Goal: Task Accomplishment & Management: Complete application form

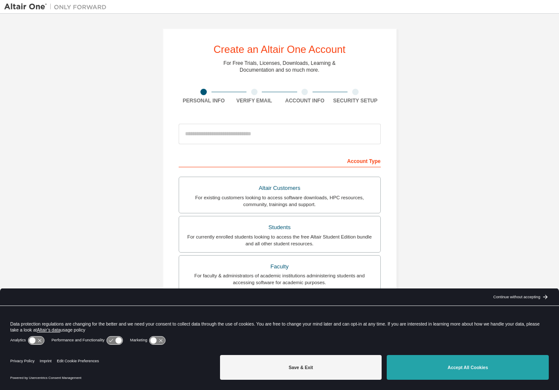
click at [417, 364] on button "Accept All Cookies" at bounding box center [468, 367] width 162 height 25
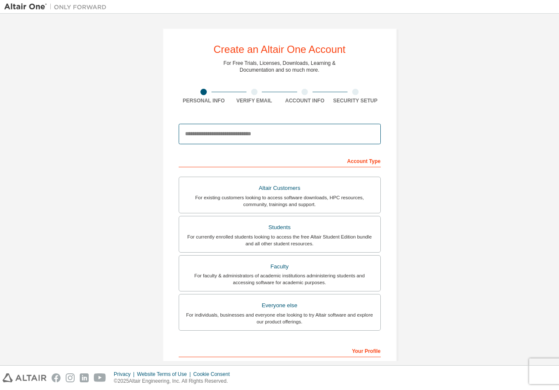
type input "**********"
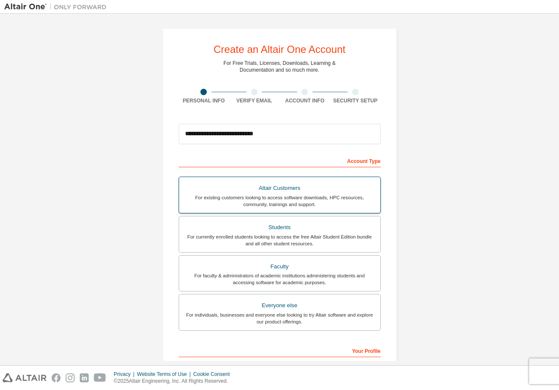
click at [306, 185] on div "Altair Customers" at bounding box center [279, 188] width 191 height 12
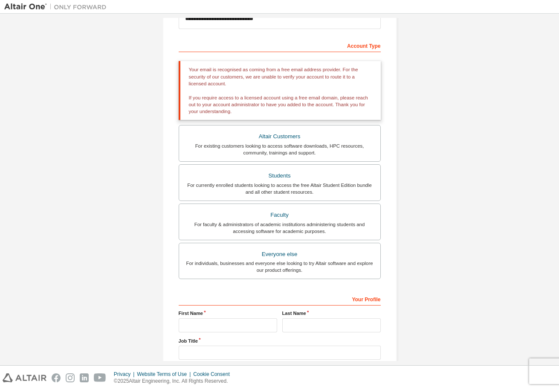
scroll to position [114, 0]
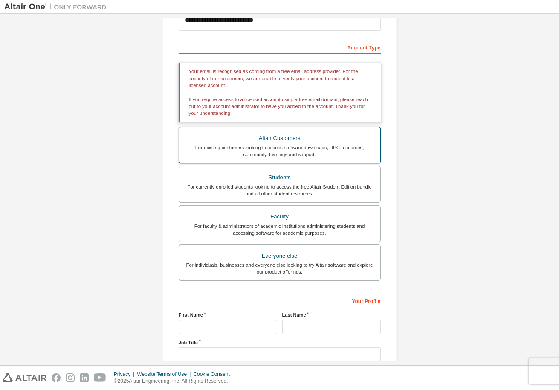
click at [364, 146] on div "For existing customers looking to access software downloads, HPC resources, com…" at bounding box center [279, 151] width 191 height 14
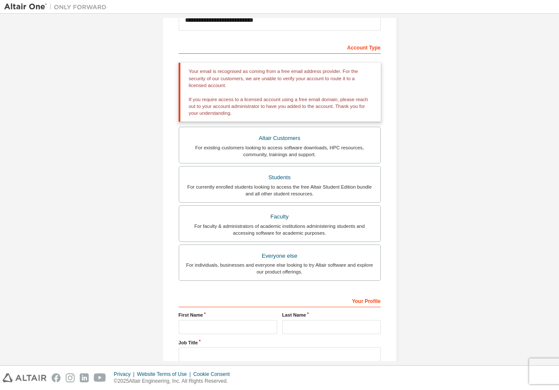
scroll to position [115, 0]
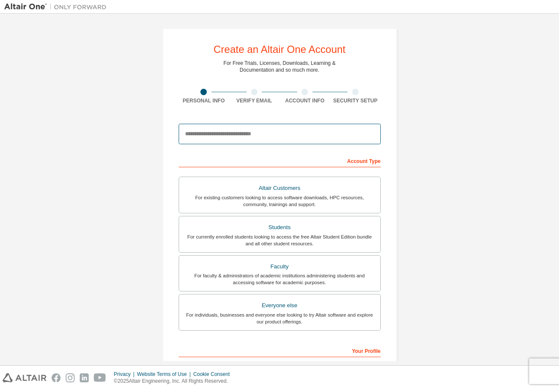
type input "**********"
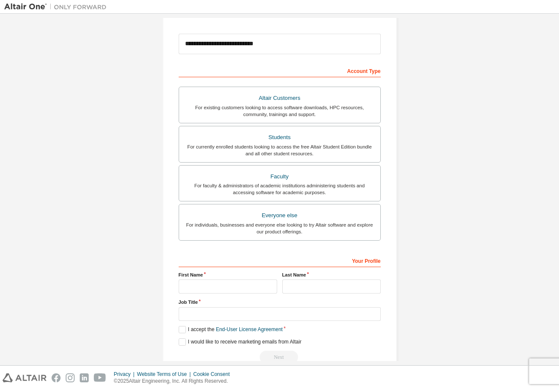
scroll to position [111, 0]
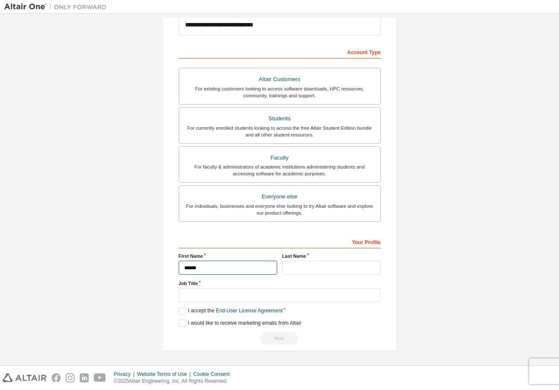
type input "******"
type input "**********"
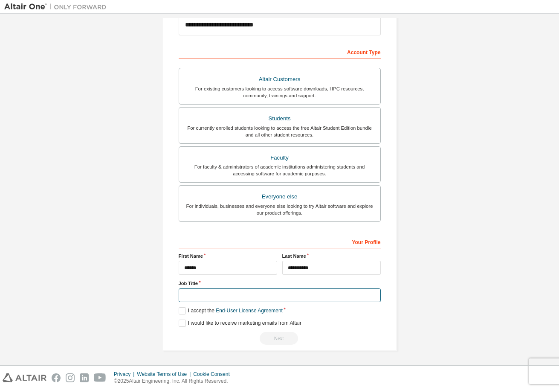
click at [371, 292] on input "text" at bounding box center [280, 295] width 202 height 14
click at [370, 294] on input "text" at bounding box center [280, 295] width 202 height 14
click at [326, 292] on input "text" at bounding box center [280, 295] width 202 height 14
type input "*"
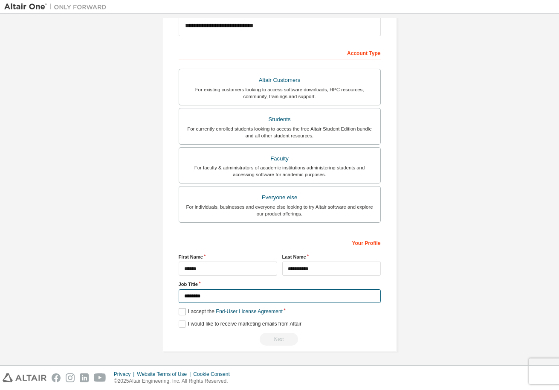
type input "********"
click at [181, 312] on label "I accept the End-User License Agreement" at bounding box center [231, 311] width 104 height 7
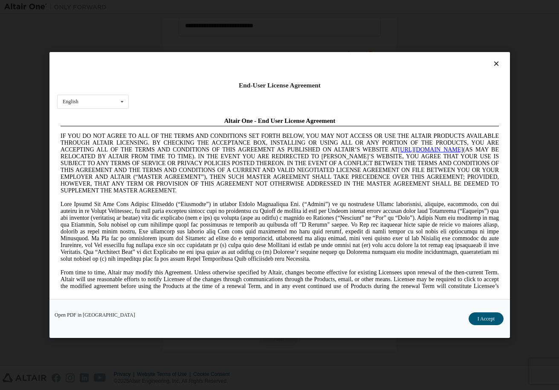
scroll to position [0, 0]
click at [478, 319] on button "I Accept" at bounding box center [486, 318] width 35 height 13
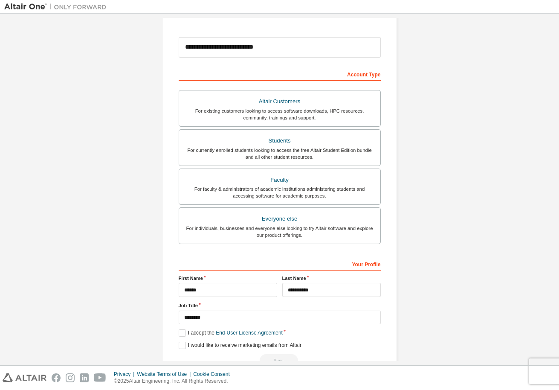
scroll to position [88, 0]
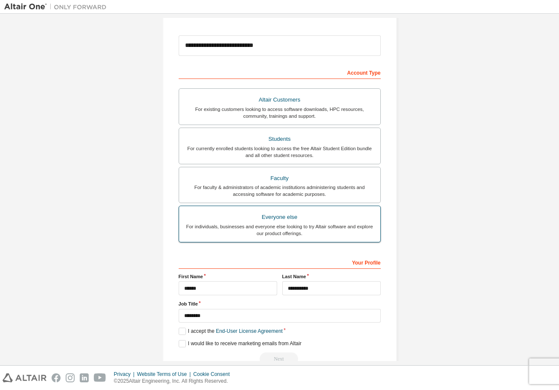
click at [278, 231] on div "For individuals, businesses and everyone else looking to try Altair software an…" at bounding box center [279, 230] width 191 height 14
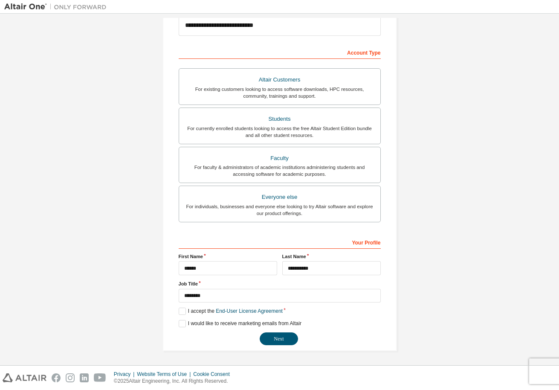
scroll to position [108, 0]
click at [277, 339] on button "Next" at bounding box center [279, 339] width 38 height 13
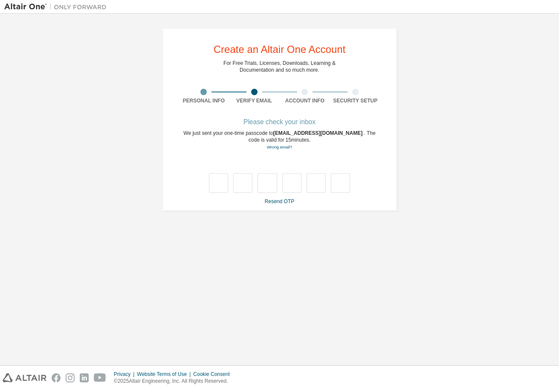
scroll to position [0, 0]
click at [307, 91] on div at bounding box center [305, 92] width 6 height 6
click at [290, 122] on div "Please check your inbox" at bounding box center [280, 121] width 202 height 5
click at [303, 127] on div "Please check your inbox We just sent your one-time passcode to rebeka.stefankov…" at bounding box center [280, 161] width 202 height 85
click at [307, 96] on div "Account Info" at bounding box center [305, 96] width 51 height 15
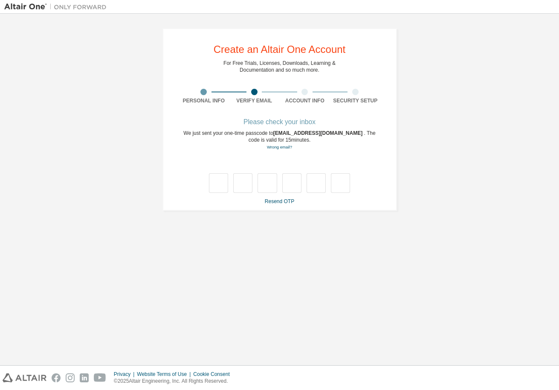
click at [307, 94] on div at bounding box center [305, 92] width 6 height 6
click at [262, 124] on div "Please check your inbox" at bounding box center [280, 121] width 202 height 5
click at [288, 140] on div "We just sent your one-time passcode to rebeka.stefankova@gmail.com . The code i…" at bounding box center [280, 140] width 202 height 21
click at [270, 162] on div at bounding box center [280, 174] width 202 height 37
click at [285, 165] on div at bounding box center [280, 174] width 202 height 37
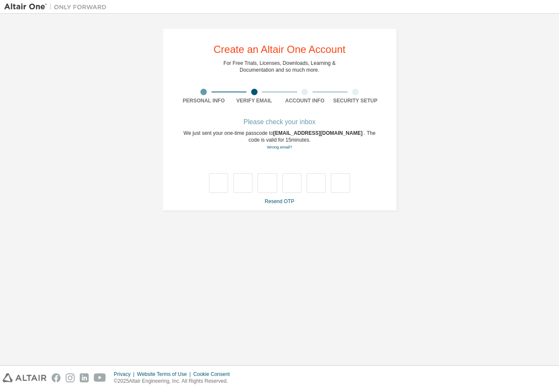
click at [287, 122] on div "Please check your inbox" at bounding box center [280, 121] width 202 height 5
click at [291, 122] on div "Please check your inbox" at bounding box center [280, 121] width 202 height 5
click at [311, 104] on div "**********" at bounding box center [280, 119] width 235 height 183
click at [288, 117] on div "**********" at bounding box center [280, 119] width 235 height 183
click at [278, 198] on link "Resend OTP" at bounding box center [279, 201] width 29 height 6
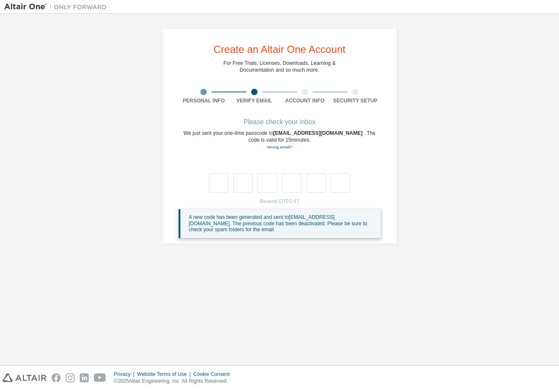
click at [455, 5] on div at bounding box center [330, 6] width 438 height 13
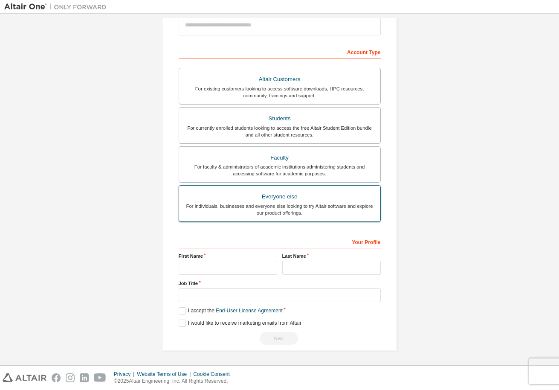
scroll to position [111, 0]
click at [221, 205] on div "For individuals, businesses and everyone else looking to try Altair software an…" at bounding box center [279, 210] width 191 height 14
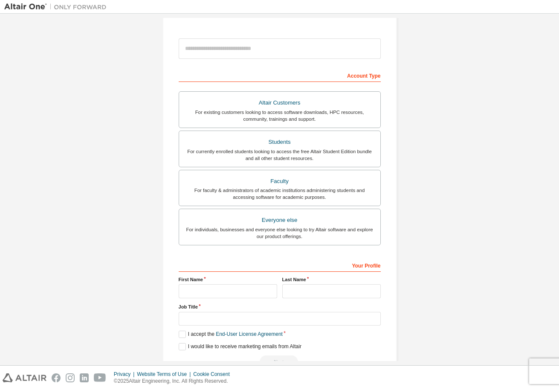
scroll to position [84, 0]
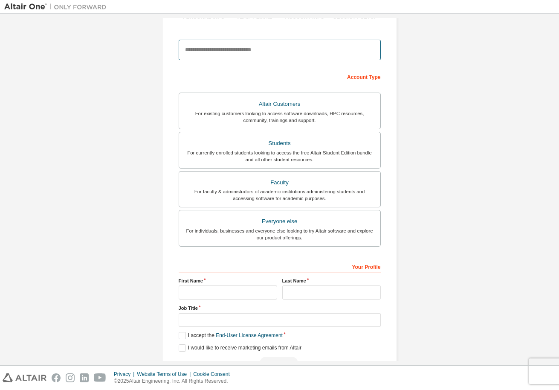
type input "**********"
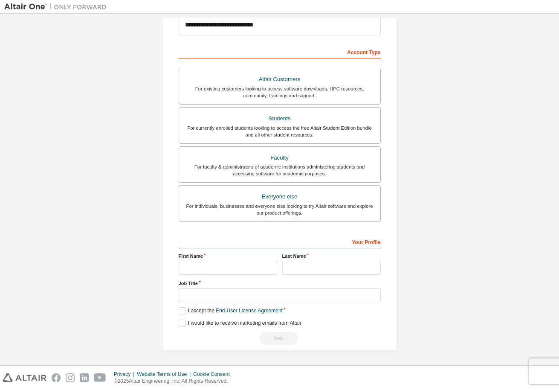
scroll to position [111, 0]
click at [270, 262] on input "text" at bounding box center [228, 268] width 99 height 14
click at [261, 271] on div "First Name" at bounding box center [228, 264] width 104 height 22
click at [264, 266] on input "text" at bounding box center [228, 268] width 99 height 14
click at [264, 264] on input "text" at bounding box center [228, 268] width 99 height 14
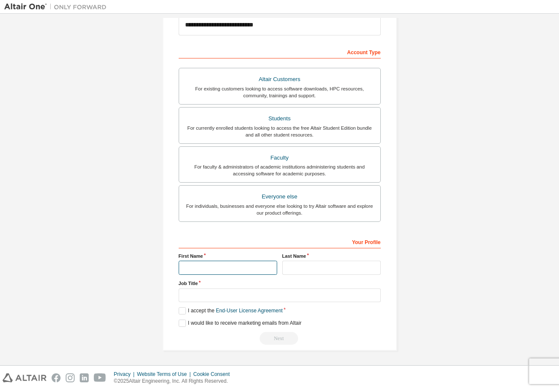
click at [227, 261] on input "text" at bounding box center [228, 268] width 99 height 14
type input "******"
type input "**********"
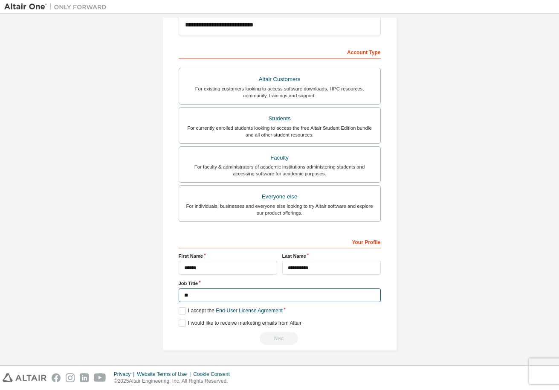
scroll to position [108, 0]
type input "********"
click at [180, 309] on label "I accept the End-User License Agreement" at bounding box center [231, 311] width 104 height 7
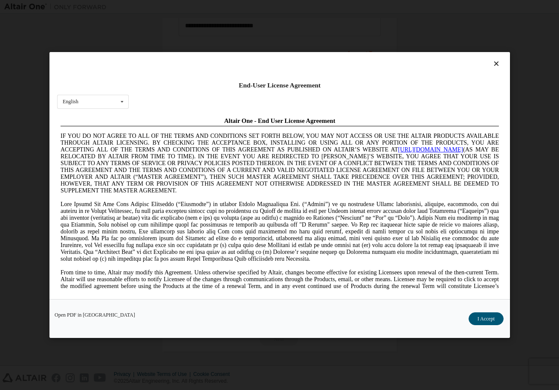
scroll to position [0, 0]
click at [478, 318] on button "I Accept" at bounding box center [486, 318] width 35 height 13
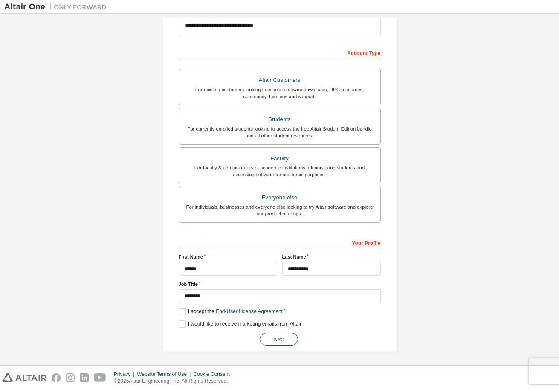
click at [277, 339] on button "Next" at bounding box center [279, 339] width 38 height 13
